Goal: Task Accomplishment & Management: Manage account settings

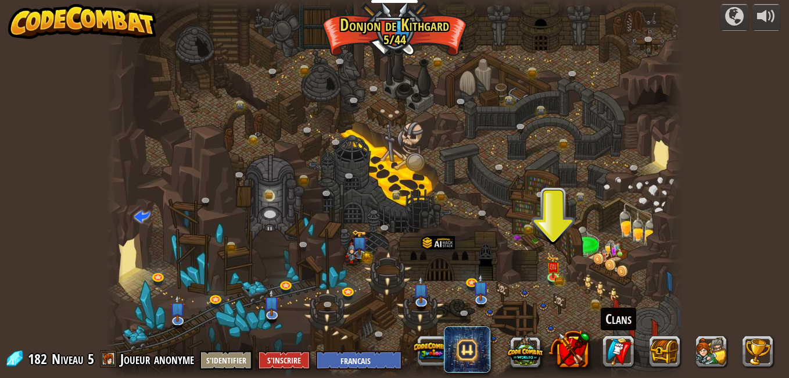
select select "fr"
click at [554, 276] on div at bounding box center [553, 275] width 12 height 12
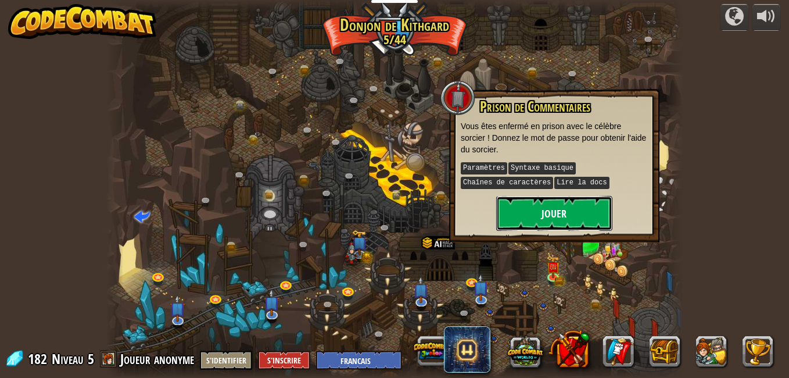
click at [549, 218] on button "Jouer" at bounding box center [554, 213] width 116 height 35
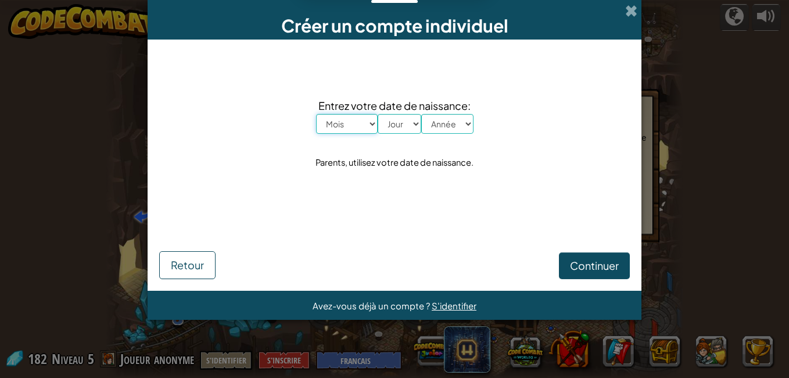
click at [374, 124] on select "Mois Janvier Février Mars Avril Mai Juin Juillet Août Septembre Octobre Novembr…" at bounding box center [347, 124] width 62 height 20
click at [467, 228] on div "Continuer Retour" at bounding box center [394, 248] width 471 height 62
click at [372, 123] on select "Mois Janvier Février Mars Avril Mai Juin Juillet Août Septembre Octobre Novembr…" at bounding box center [347, 124] width 62 height 20
select select "3"
click at [316, 114] on select "Mois Janvier Février Mars Avril Mai Juin Juillet Août Septembre Octobre Novembr…" at bounding box center [347, 124] width 62 height 20
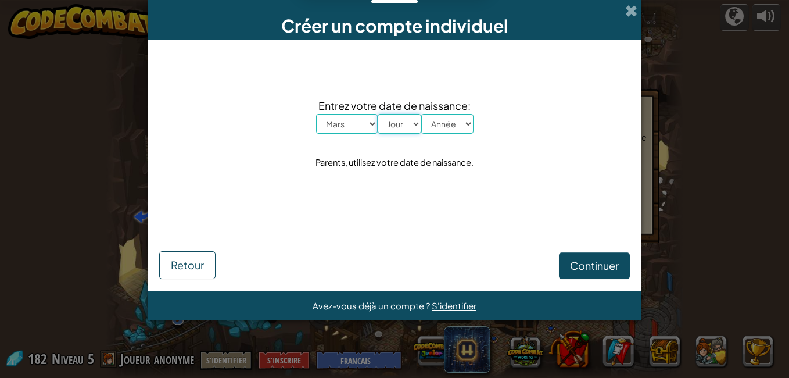
click at [404, 120] on select "Jour 1 2 3 4 5 6 7 8 9 10 11 12 13 14 15 16 17 18 19 20 21 22 23 24 25 26 27 28…" at bounding box center [400, 124] width 44 height 20
select select "22"
click at [378, 114] on select "Jour 1 2 3 4 5 6 7 8 9 10 11 12 13 14 15 16 17 18 19 20 21 22 23 24 25 26 27 28…" at bounding box center [400, 124] width 44 height 20
click at [468, 122] on select "Année 2025 2024 2023 2022 2021 2020 2019 2018 2017 2016 2015 2014 2013 2012 201…" at bounding box center [447, 124] width 52 height 20
select select "2005"
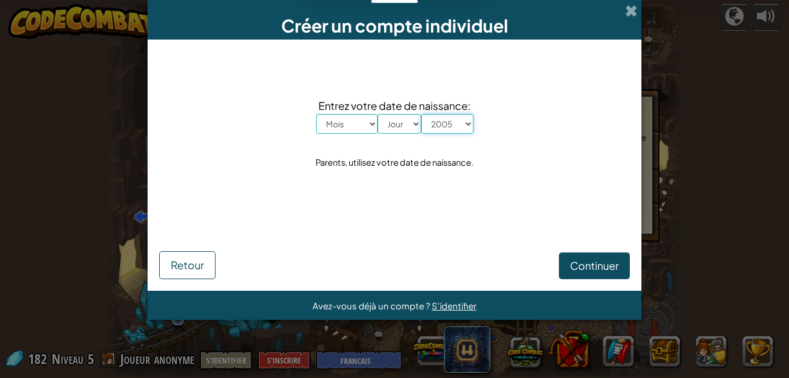
click at [421, 114] on select "Année 2025 2024 2023 2022 2021 2020 2019 2018 2017 2016 2015 2014 2013 2012 201…" at bounding box center [447, 124] width 52 height 20
click at [584, 269] on span "Continuer" at bounding box center [594, 265] width 49 height 13
click at [407, 127] on select "Jour 1 2 3 4 5 6 7 8 9 10 11 12 13 14 15 16 17 18 19 20 21 22 23 24 25 26 27 28…" at bounding box center [400, 124] width 44 height 20
select select "22"
click at [378, 114] on select "Jour 1 2 3 4 5 6 7 8 9 10 11 12 13 14 15 16 17 18 19 20 21 22 23 24 25 26 27 28…" at bounding box center [400, 124] width 44 height 20
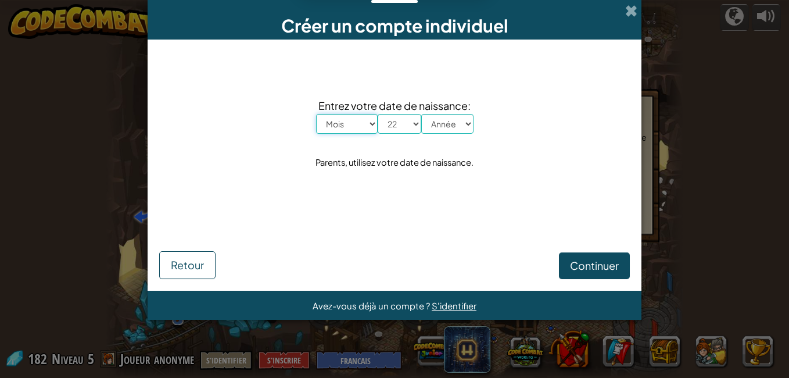
click at [369, 124] on select "Mois Janvier Février Mars Avril Mai Juin Juillet Août Septembre Octobre Novembr…" at bounding box center [347, 124] width 62 height 20
select select "3"
click at [316, 114] on select "Mois Janvier Février Mars Avril Mai Juin Juillet Août Septembre Octobre Novembr…" at bounding box center [347, 124] width 62 height 20
click at [625, 272] on button "Continuer" at bounding box center [594, 265] width 71 height 27
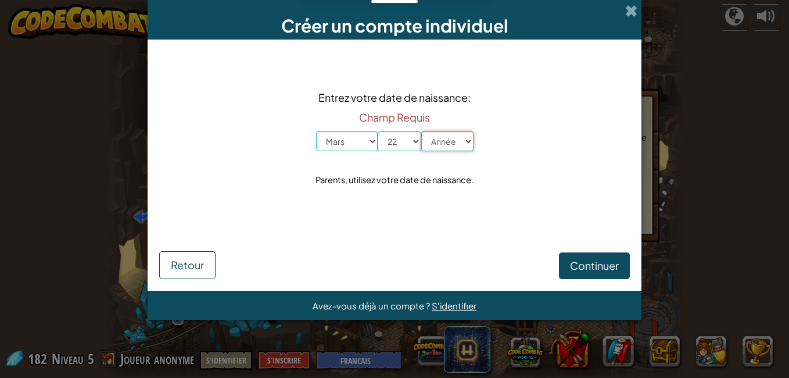
click at [464, 148] on select "Année 2025 2024 2023 2022 2021 2020 2019 2018 2017 2016 2015 2014 2013 2012 201…" at bounding box center [447, 141] width 52 height 20
select select "2005"
click at [421, 131] on select "Année 2025 2024 2023 2022 2021 2020 2019 2018 2017 2016 2015 2014 2013 2012 201…" at bounding box center [447, 141] width 52 height 20
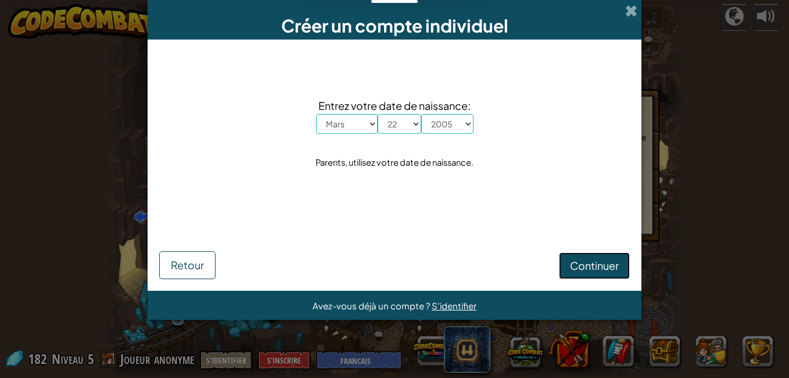
click at [608, 271] on span "Continuer" at bounding box center [594, 265] width 49 height 13
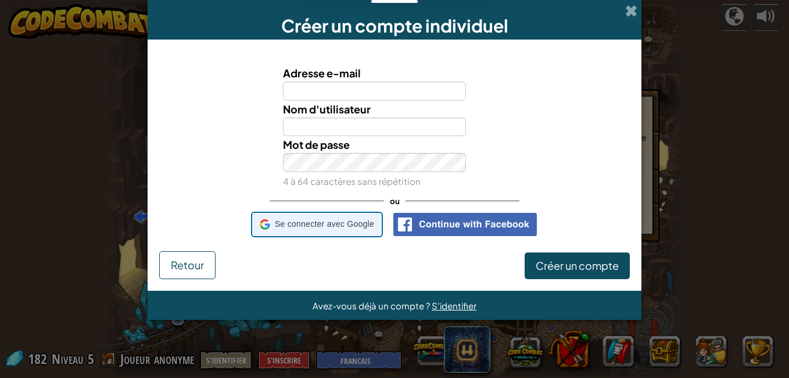
click at [374, 228] on span "Se connecter avec Google" at bounding box center [324, 224] width 99 height 17
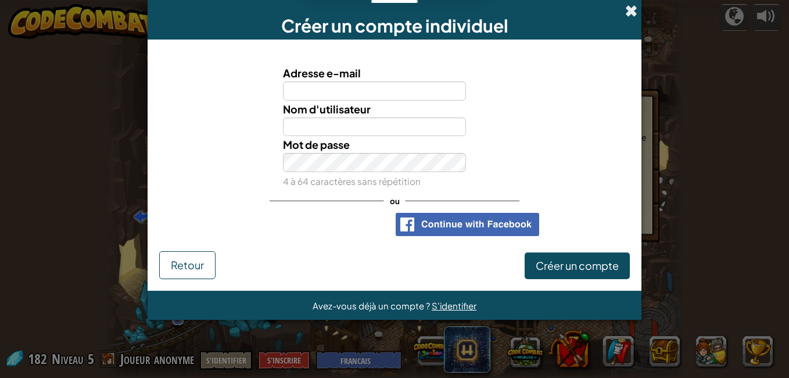
click at [636, 7] on span at bounding box center [631, 11] width 12 height 12
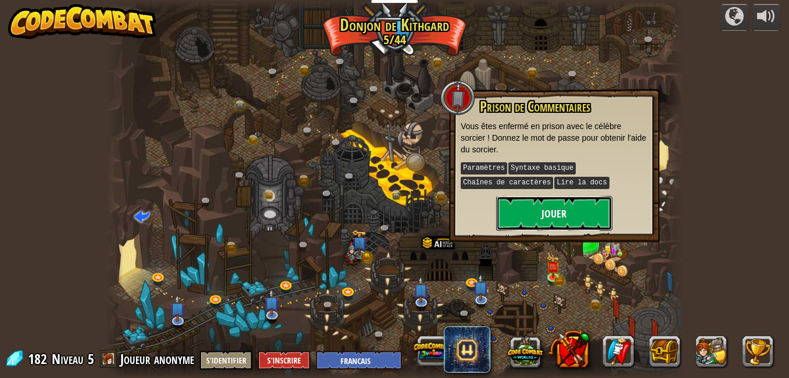
click at [532, 196] on button "Jouer" at bounding box center [554, 213] width 116 height 35
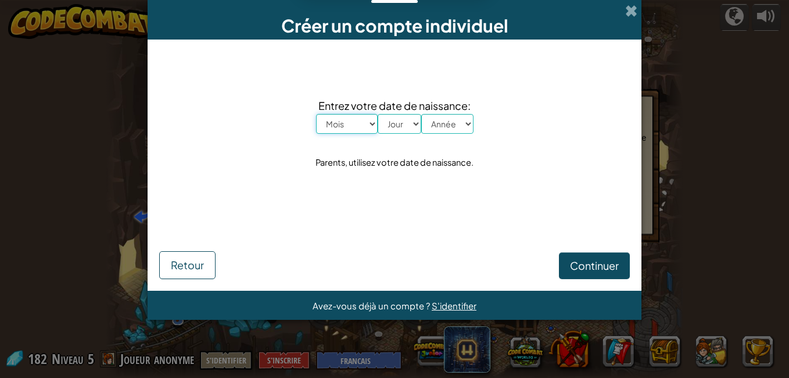
click at [373, 119] on select "Mois Janvier Février Mars Avril Mai Juin Juillet Août Septembre Octobre Novembr…" at bounding box center [347, 124] width 62 height 20
select select "3"
click at [316, 114] on select "Mois Janvier Février Mars Avril Mai Juin Juillet Août Septembre Octobre Novembr…" at bounding box center [347, 124] width 62 height 20
click at [416, 124] on select "Jour 1 2 3 4 5 6 7 8 9 10 11 12 13 14 15 16 17 18 19 20 21 22 23 24 25 26 27 28…" at bounding box center [400, 124] width 44 height 20
select select "22"
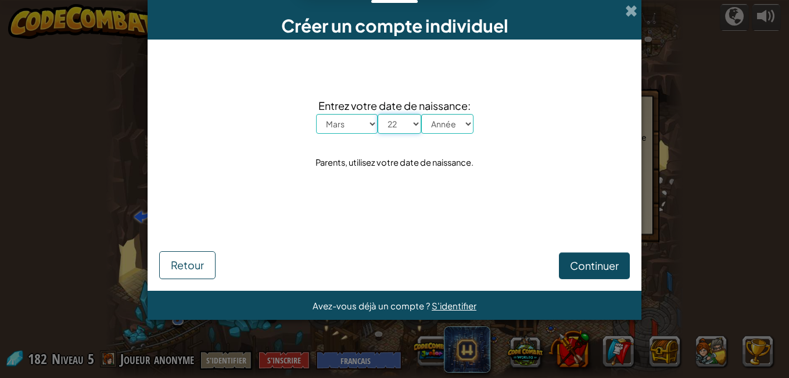
click at [378, 114] on select "Jour 1 2 3 4 5 6 7 8 9 10 11 12 13 14 15 16 17 18 19 20 21 22 23 24 25 26 27 28…" at bounding box center [400, 124] width 44 height 20
click at [470, 123] on select "Année 2025 2024 2023 2022 2021 2020 2019 2018 2017 2016 2015 2014 2013 2012 201…" at bounding box center [447, 124] width 52 height 20
click at [463, 116] on select "Année 2025 2024 2023 2022 2021 2020 2019 2018 2017 2016 2015 2014 2013 2012 201…" at bounding box center [447, 124] width 52 height 20
select select "2005"
click at [421, 114] on select "Année 2025 2024 2023 2022 2021 2020 2019 2018 2017 2016 2015 2014 2013 2012 201…" at bounding box center [447, 124] width 52 height 20
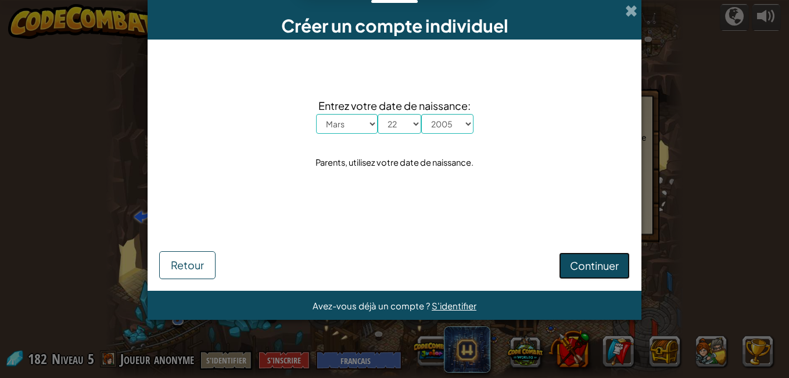
click at [603, 269] on span "Continuer" at bounding box center [594, 265] width 49 height 13
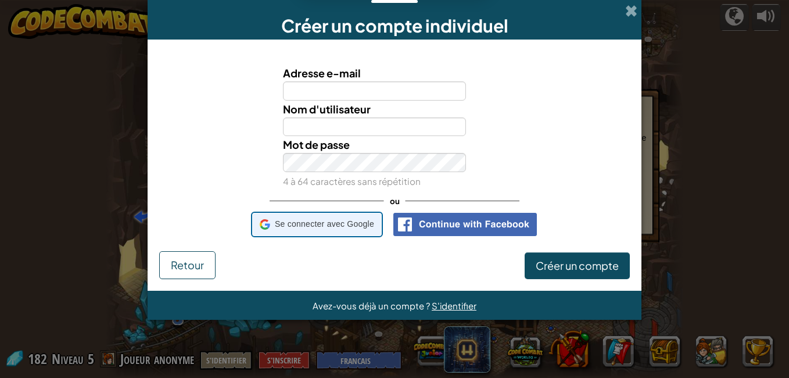
click at [343, 228] on span "Se connecter avec Google" at bounding box center [324, 224] width 99 height 17
click at [310, 214] on div "Se connecter avec Google Se connecter avec Google. S'ouvre dans un nouvel ongle…" at bounding box center [317, 224] width 114 height 22
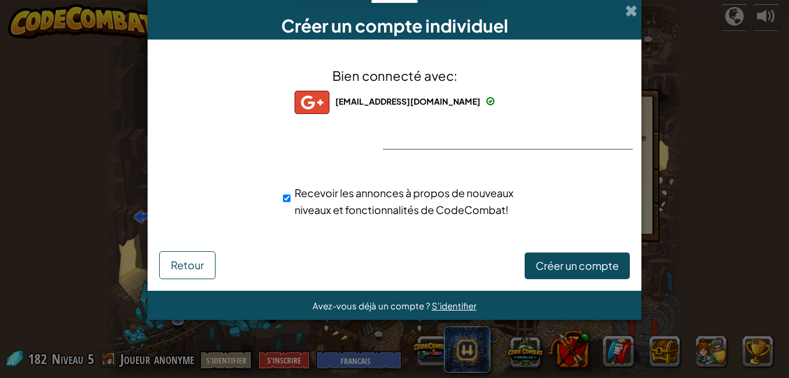
click at [361, 186] on span "Recevoir les annonces à propos de nouveaux niveaux et fonctionnalités de CodeCo…" at bounding box center [404, 201] width 219 height 30
click at [291, 187] on input "Recevoir les annonces à propos de nouveaux niveaux et fonctionnalités de CodeCo…" at bounding box center [287, 198] width 8 height 23
checkbox input "false"
click at [564, 267] on span "Créer un compte" at bounding box center [577, 265] width 83 height 13
click at [394, 84] on span "Bien connecté avec:" at bounding box center [394, 75] width 125 height 16
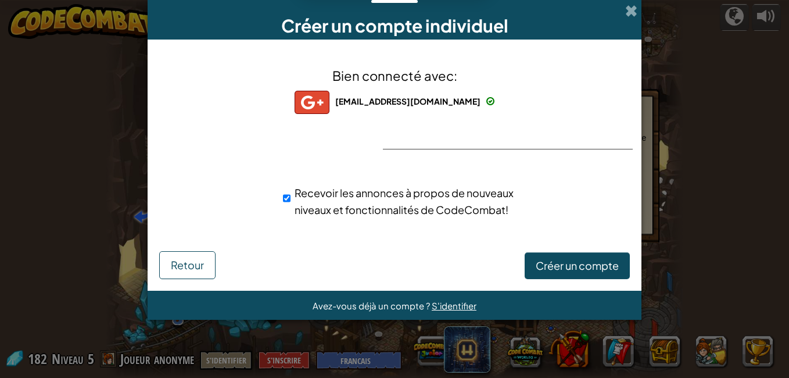
click at [396, 99] on span "a_lehouche@estin.dz" at bounding box center [407, 101] width 145 height 10
click at [330, 99] on img at bounding box center [312, 102] width 35 height 23
click at [285, 205] on input "Recevoir les annonces à propos de nouveaux niveaux et fonctionnalités de CodeCo…" at bounding box center [287, 198] width 8 height 23
checkbox input "false"
click at [543, 270] on span "Créer un compte" at bounding box center [577, 265] width 83 height 13
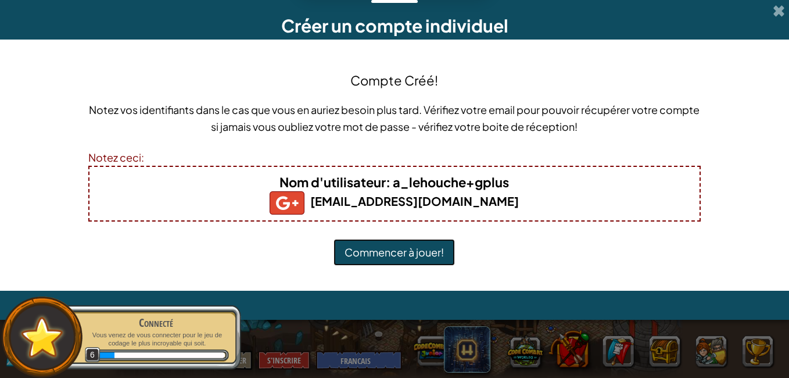
click at [404, 257] on button "Commencer à jouer!" at bounding box center [394, 252] width 121 height 27
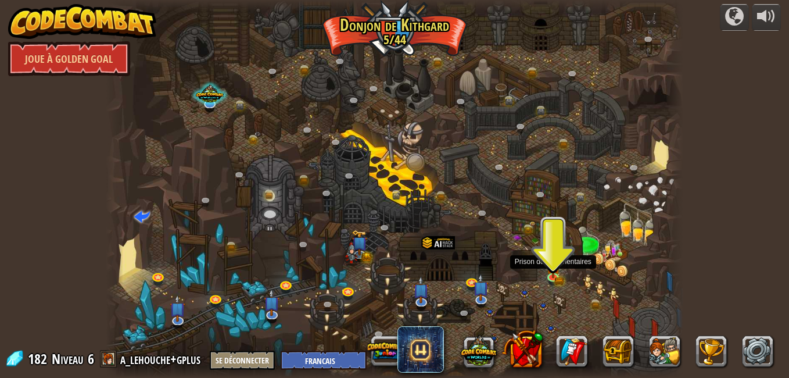
select select "fr"
drag, startPoint x: 0, startPoint y: 0, endPoint x: 557, endPoint y: 278, distance: 622.7
click at [557, 278] on link at bounding box center [554, 276] width 23 height 23
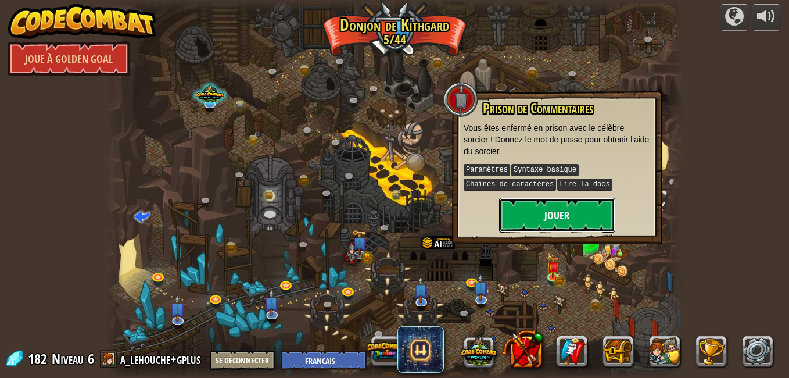
click at [560, 212] on button "Jouer" at bounding box center [557, 215] width 116 height 35
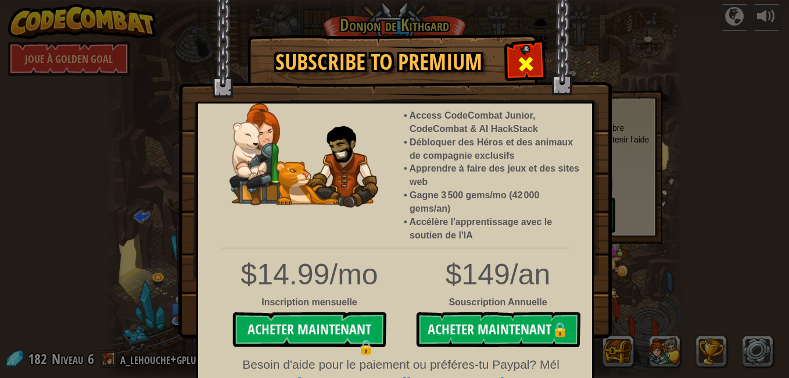
click at [527, 60] on span at bounding box center [526, 64] width 19 height 19
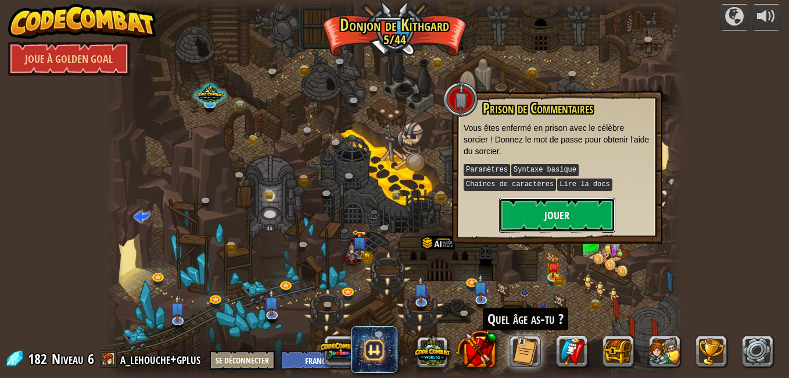
click at [527, 216] on button "Jouer" at bounding box center [557, 215] width 116 height 35
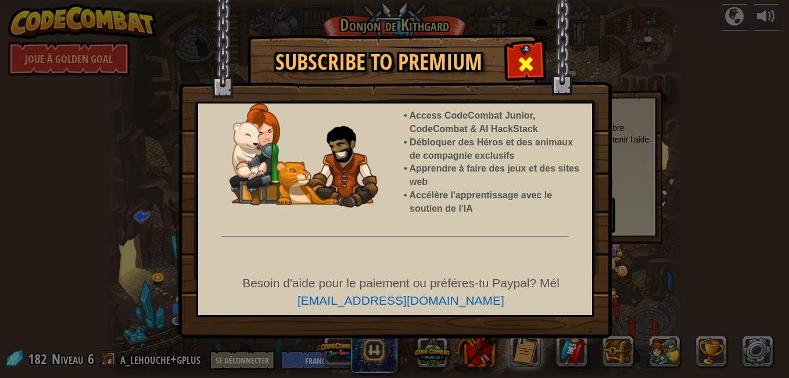
click at [518, 58] on span at bounding box center [526, 64] width 19 height 19
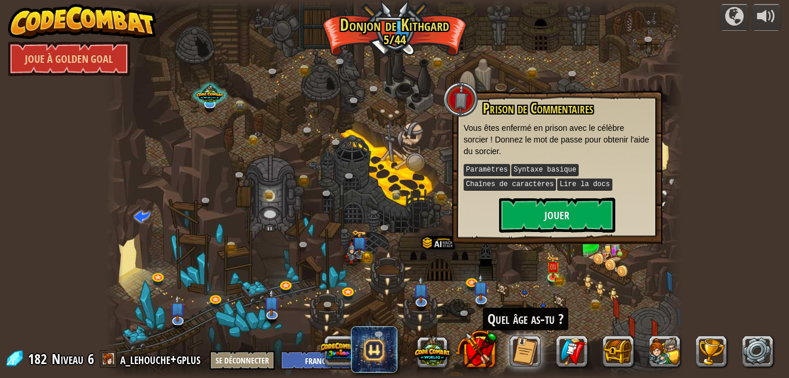
click at [389, 160] on div at bounding box center [395, 189] width 578 height 378
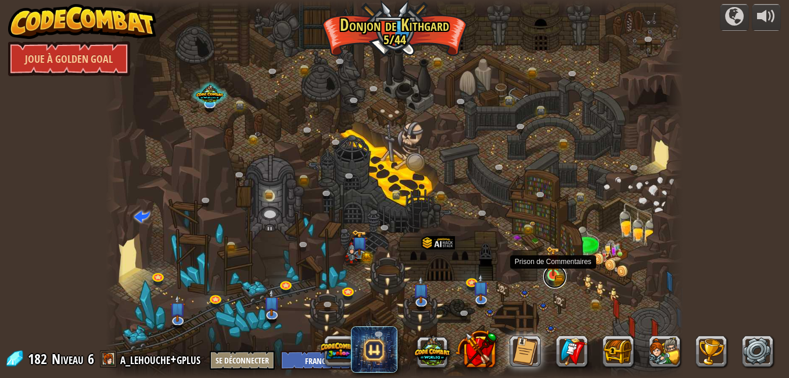
click at [549, 281] on link at bounding box center [554, 276] width 23 height 23
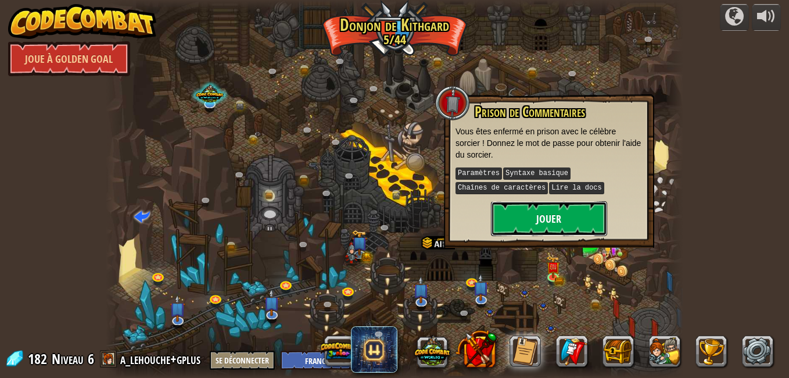
click at [527, 221] on button "Jouer" at bounding box center [549, 218] width 116 height 35
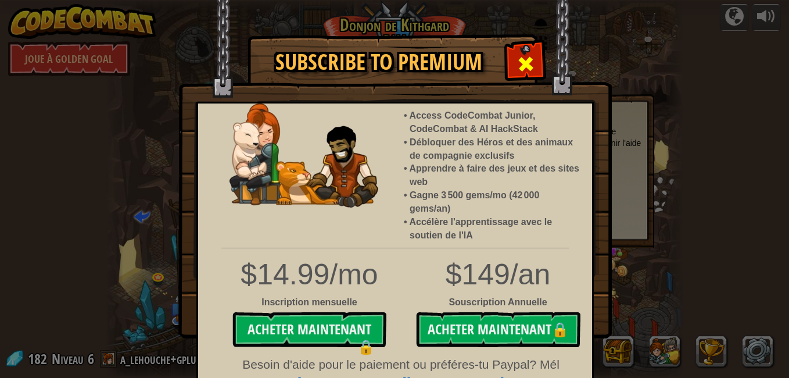
click at [525, 62] on span at bounding box center [526, 64] width 19 height 19
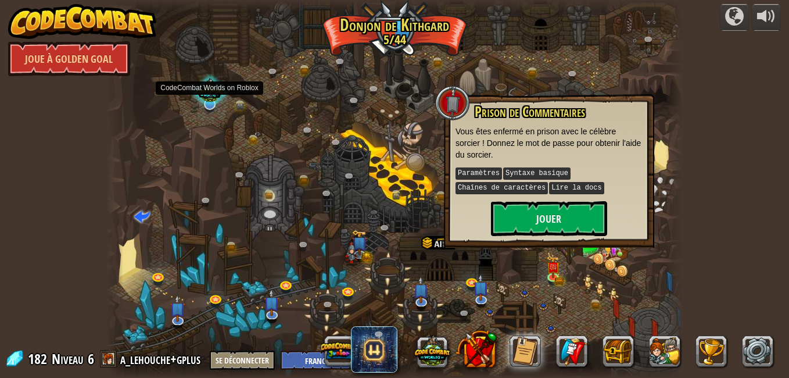
click at [204, 101] on div at bounding box center [210, 92] width 38 height 36
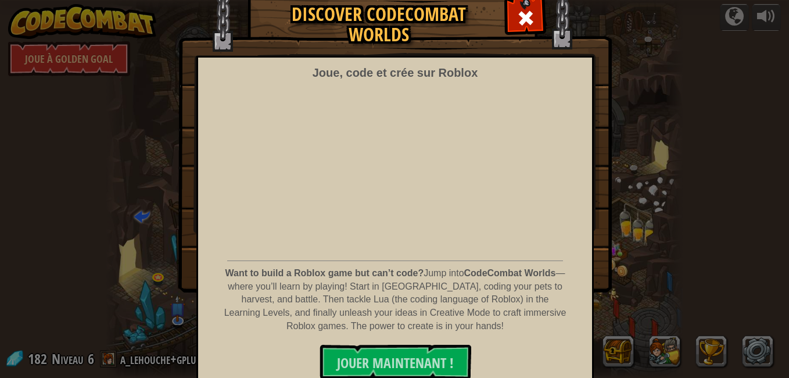
scroll to position [55, 0]
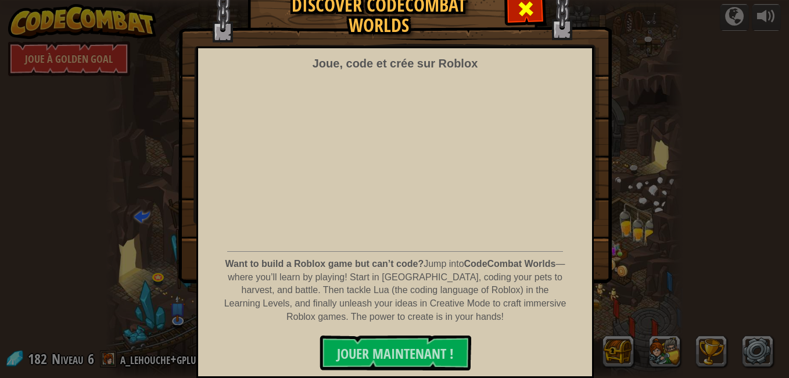
click at [522, 10] on span at bounding box center [526, 8] width 19 height 19
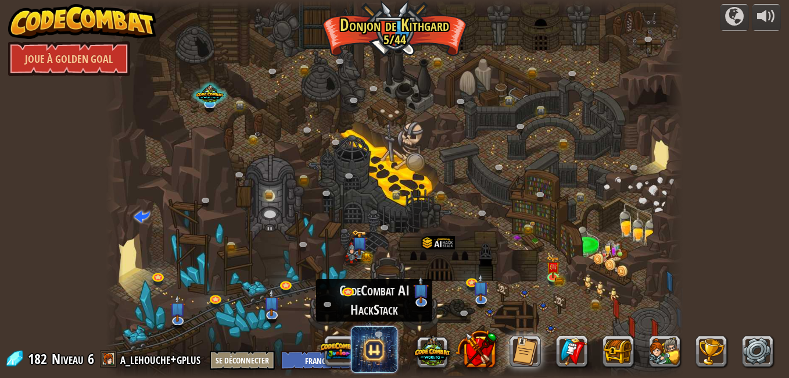
click at [370, 350] on span at bounding box center [374, 349] width 46 height 46
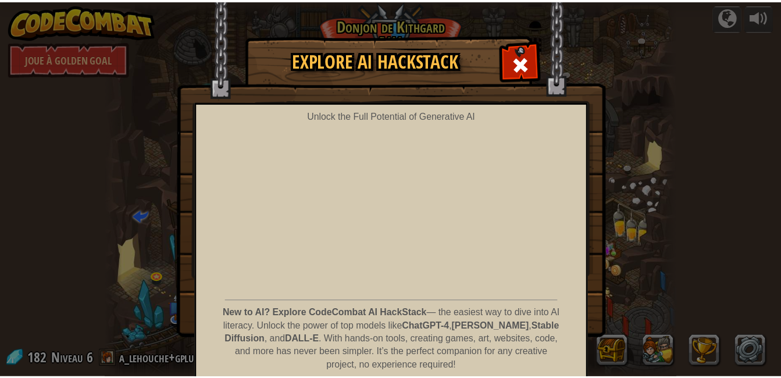
scroll to position [49, 0]
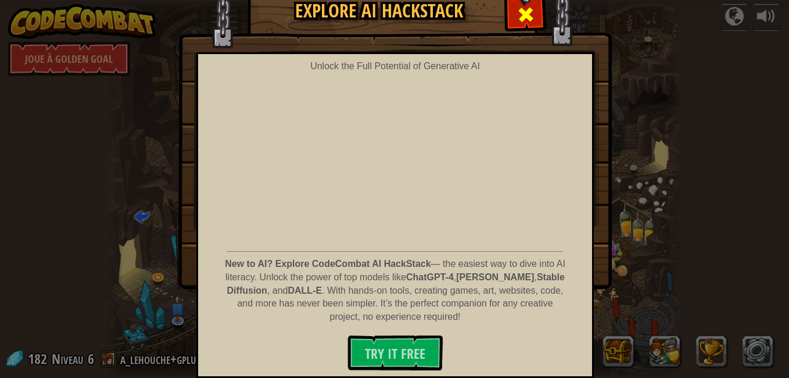
click at [512, 16] on div at bounding box center [525, 13] width 37 height 37
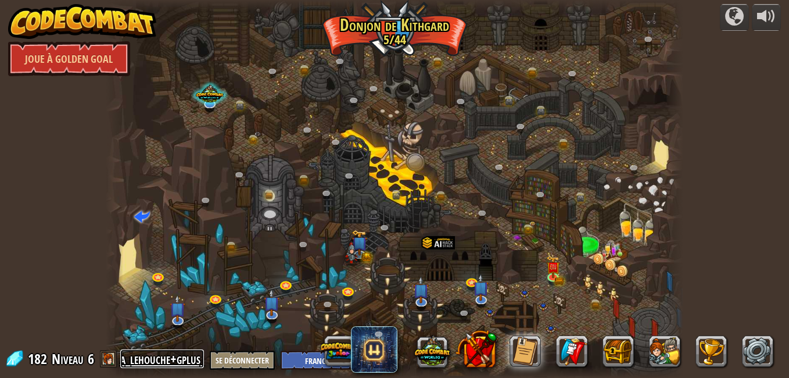
click at [130, 358] on link "a_lehouche+gplus" at bounding box center [162, 358] width 84 height 19
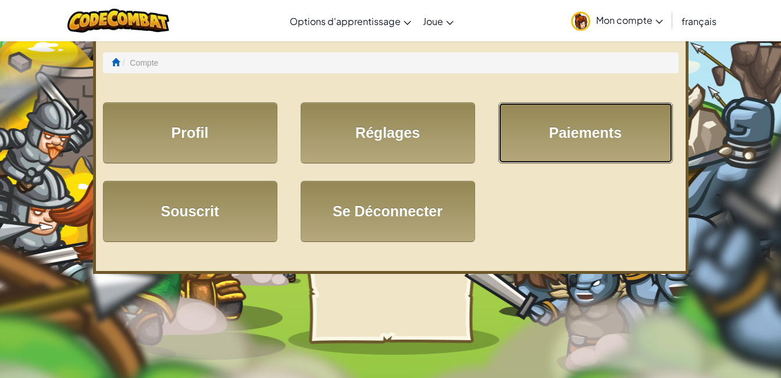
click at [613, 145] on link "Paiements" at bounding box center [585, 132] width 174 height 61
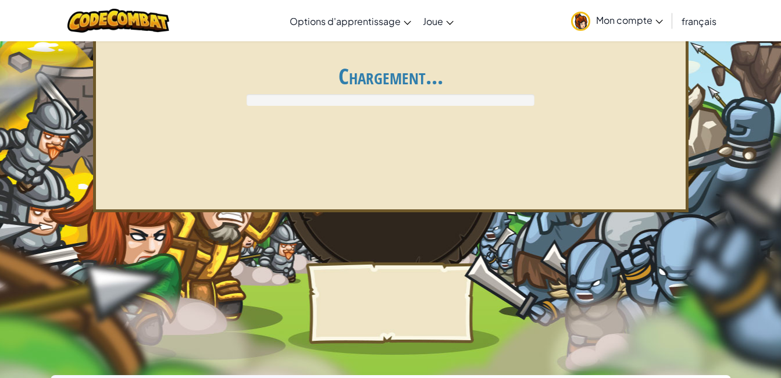
click at [658, 22] on icon at bounding box center [659, 22] width 7 height 4
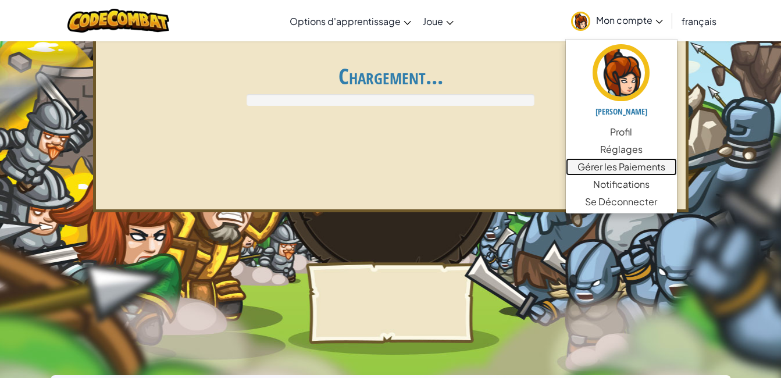
click at [587, 164] on link "Gérer les Paiements" at bounding box center [620, 166] width 111 height 17
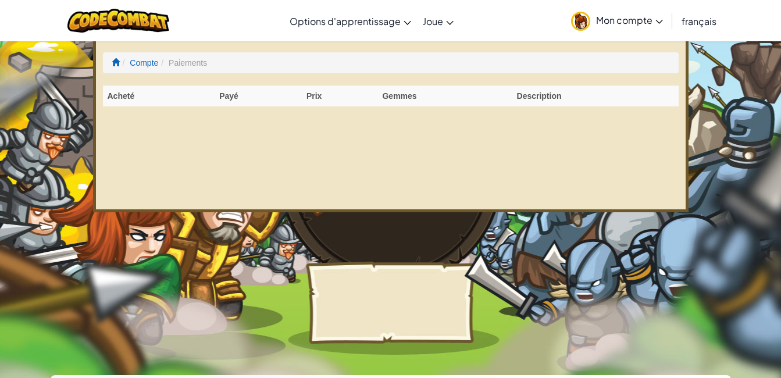
click at [632, 26] on span "Mon compte" at bounding box center [629, 20] width 67 height 12
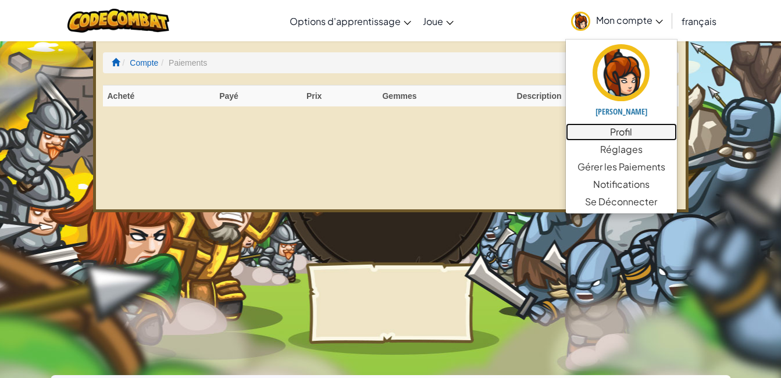
click at [628, 134] on link "Profil" at bounding box center [620, 131] width 111 height 17
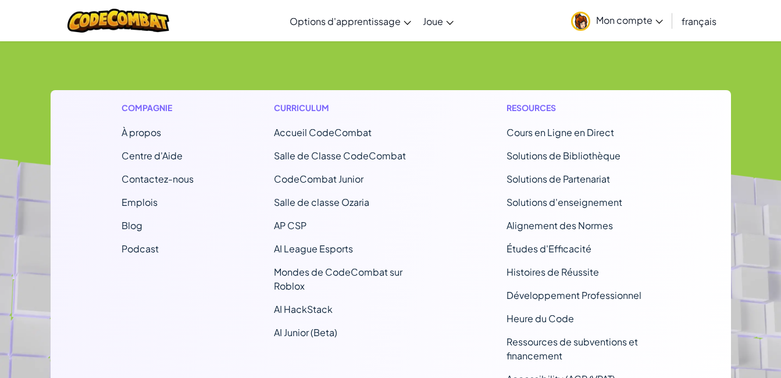
scroll to position [1045, 0]
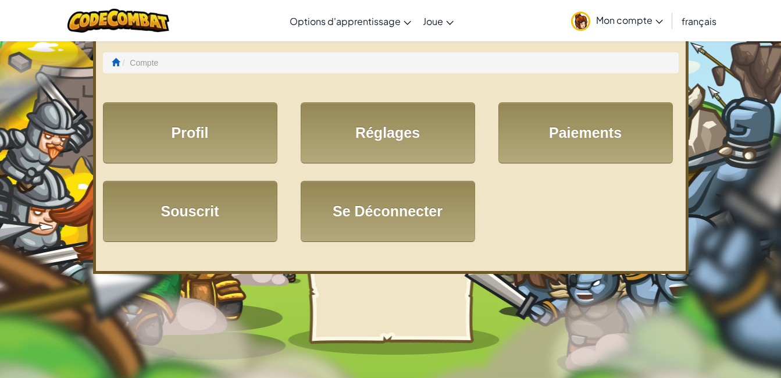
select select "fr"
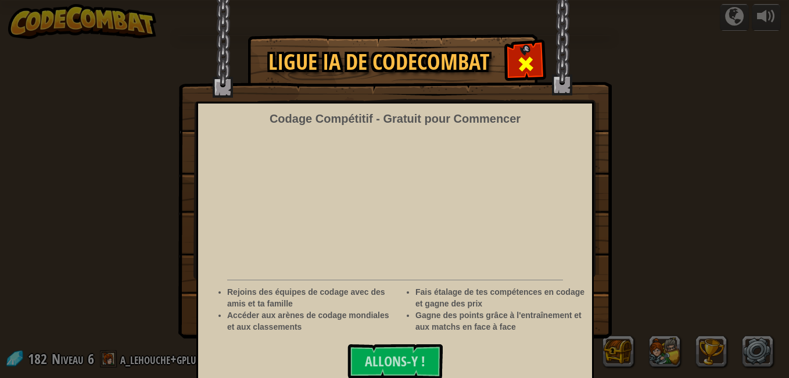
select select "fr"
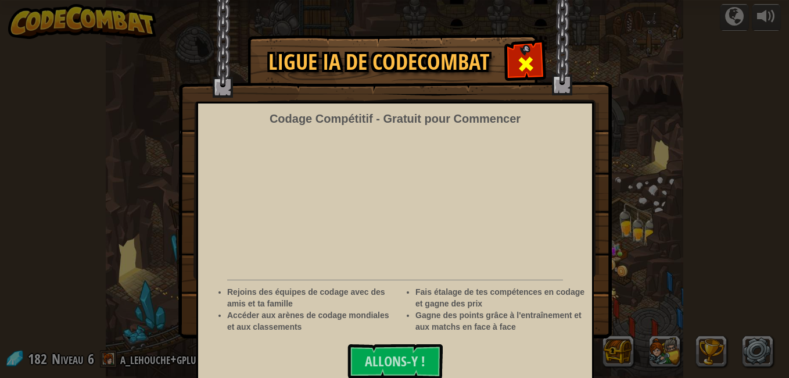
click at [535, 70] on div at bounding box center [525, 62] width 37 height 37
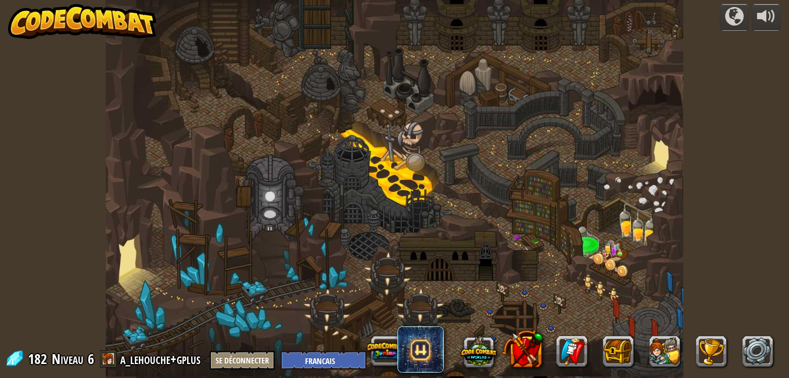
select select "fr"
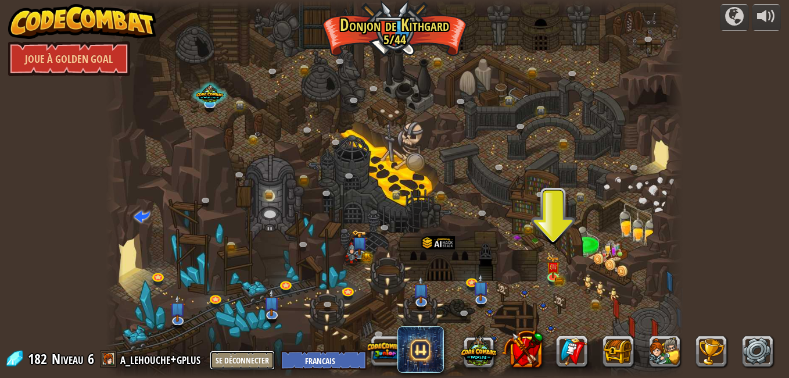
click at [232, 353] on button "Se Déconnecter" at bounding box center [242, 359] width 65 height 19
